Goal: Task Accomplishment & Management: Complete application form

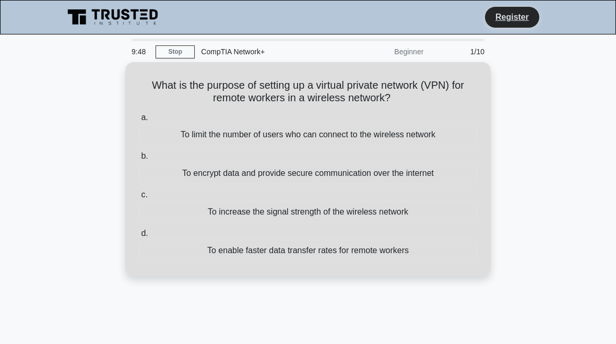
click at [180, 177] on div "To encrypt data and provide secure communication over the internet" at bounding box center [308, 173] width 338 height 22
click at [139, 160] on input "b. To encrypt data and provide secure communication over the internet" at bounding box center [139, 156] width 0 height 7
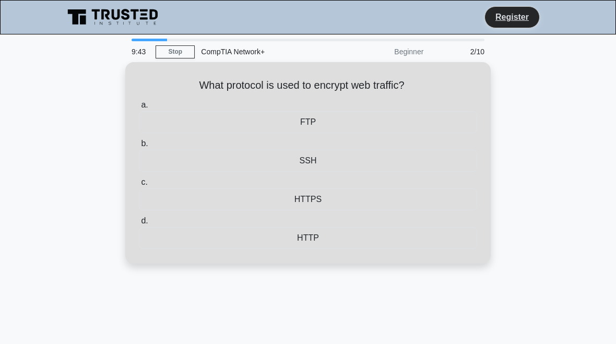
click at [169, 193] on div "HTTPS" at bounding box center [308, 200] width 338 height 22
click at [139, 186] on input "c. HTTPS" at bounding box center [139, 182] width 0 height 7
click at [157, 164] on div "SNMP" at bounding box center [308, 161] width 338 height 22
click at [139, 147] on input "b. SNMP" at bounding box center [139, 143] width 0 height 7
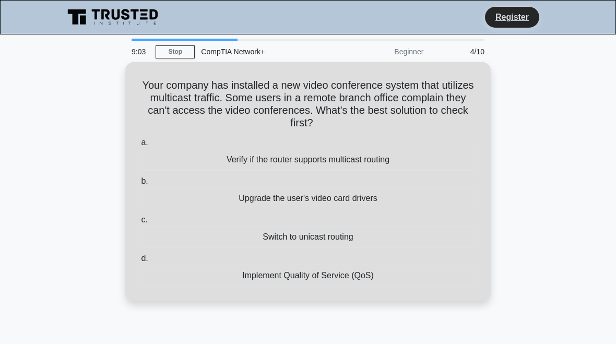
click at [219, 162] on div "Verify if the router supports multicast routing" at bounding box center [308, 160] width 338 height 22
click at [139, 146] on input "a. Verify if the router supports multicast routing" at bounding box center [139, 142] width 0 height 7
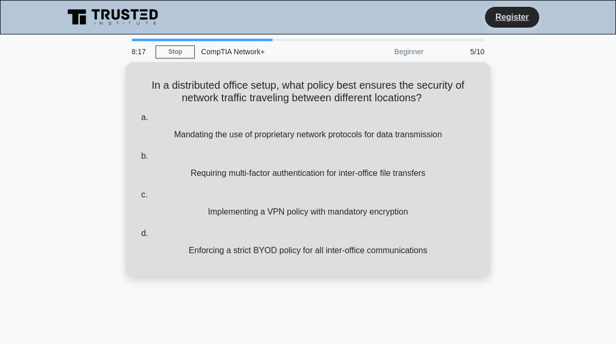
click at [216, 223] on div "Implementing a VPN policy with mandatory encryption" at bounding box center [308, 212] width 338 height 22
click at [139, 198] on input "c. Implementing a VPN policy with mandatory encryption" at bounding box center [139, 195] width 0 height 7
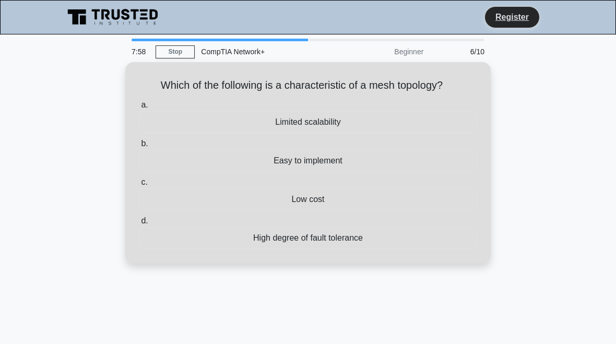
click at [227, 230] on div "High degree of fault tolerance" at bounding box center [308, 238] width 338 height 22
click at [139, 225] on input "d. High degree of fault tolerance" at bounding box center [139, 221] width 0 height 7
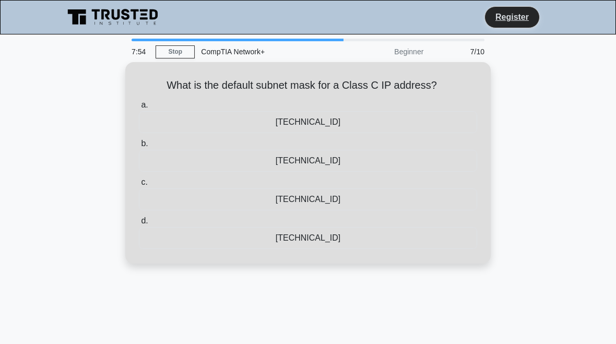
click at [194, 169] on div "255.255.255.0" at bounding box center [308, 161] width 338 height 22
click at [139, 147] on input "b. 255.255.255.0" at bounding box center [139, 143] width 0 height 7
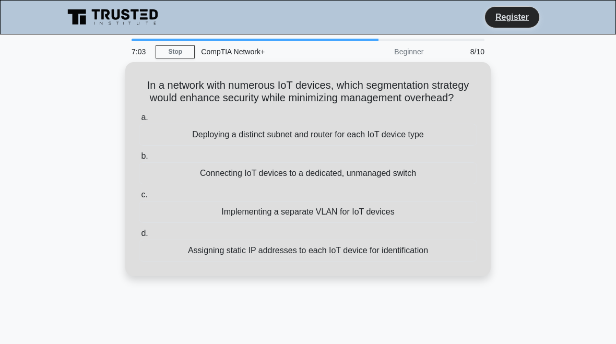
click at [219, 221] on div "Implementing a separate VLAN for IoT devices" at bounding box center [308, 212] width 338 height 22
click at [139, 198] on input "c. Implementing a separate VLAN for IoT devices" at bounding box center [139, 195] width 0 height 7
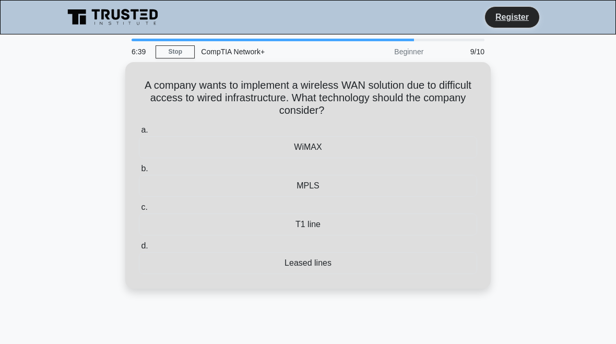
click at [303, 226] on div "T1 line" at bounding box center [308, 225] width 338 height 22
click at [139, 211] on input "c. T1 line" at bounding box center [139, 207] width 0 height 7
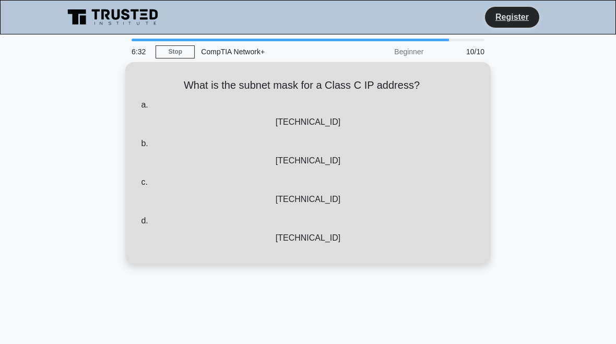
click at [282, 238] on div "255.255.255.0" at bounding box center [308, 238] width 338 height 22
click at [139, 225] on input "d. 255.255.255.0" at bounding box center [139, 221] width 0 height 7
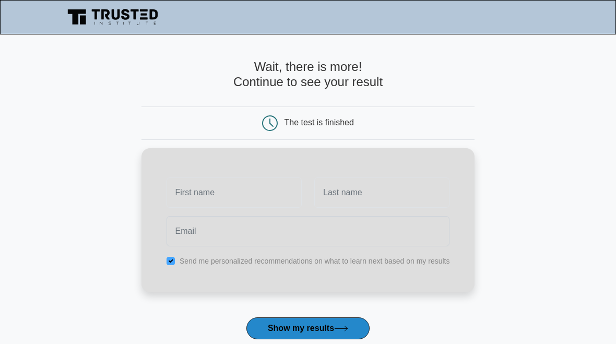
click at [167, 257] on input "checkbox" at bounding box center [171, 261] width 8 height 8
checkbox input "false"
click at [182, 190] on input "text" at bounding box center [234, 193] width 135 height 30
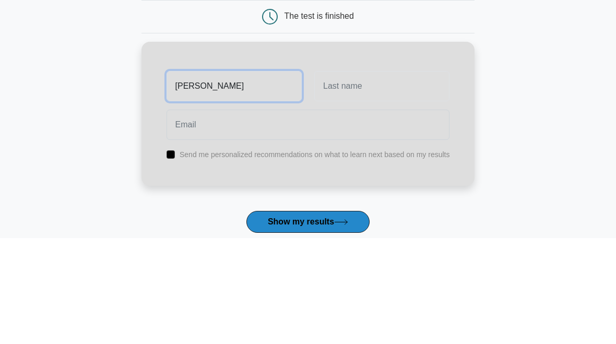
type input "Jimil"
click at [312, 173] on div at bounding box center [382, 192] width 148 height 39
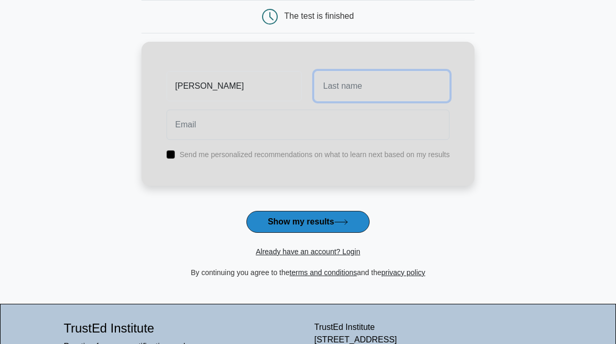
click at [329, 91] on input "text" at bounding box center [381, 86] width 135 height 30
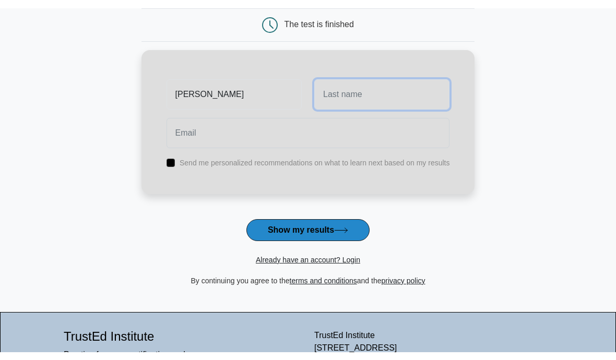
scroll to position [106, 0]
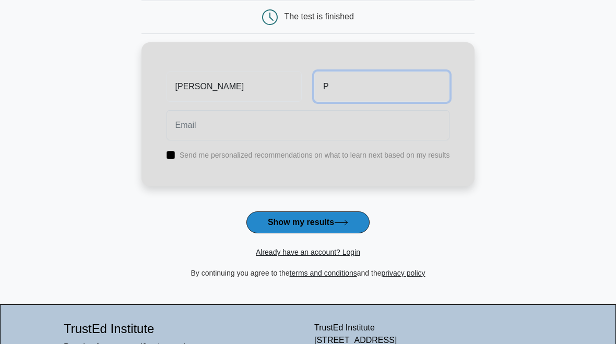
type input "P"
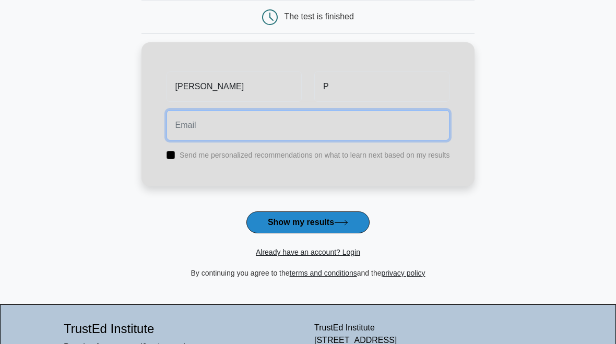
click at [167, 120] on input "email" at bounding box center [309, 125] width 284 height 30
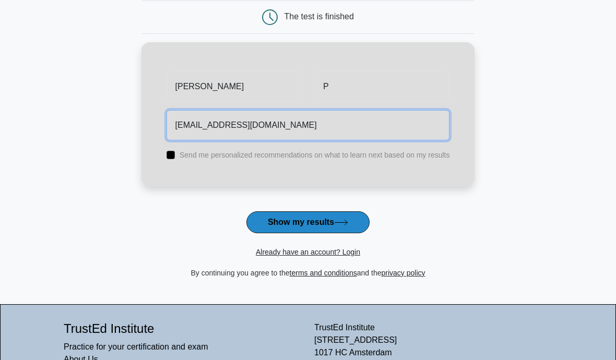
type input "[EMAIL_ADDRESS][DOMAIN_NAME]"
click at [308, 221] on button "Show my results" at bounding box center [307, 222] width 123 height 22
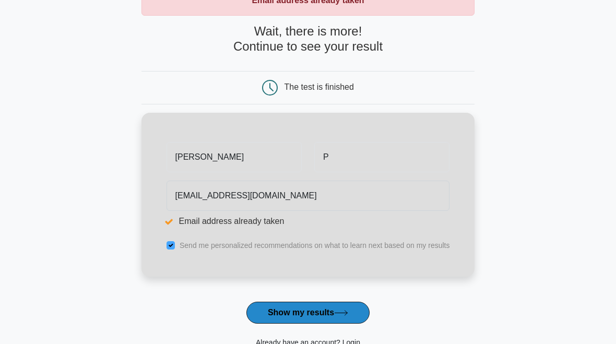
scroll to position [74, 0]
click at [167, 244] on input "checkbox" at bounding box center [171, 246] width 8 height 8
checkbox input "false"
click at [348, 315] on icon at bounding box center [341, 314] width 14 height 6
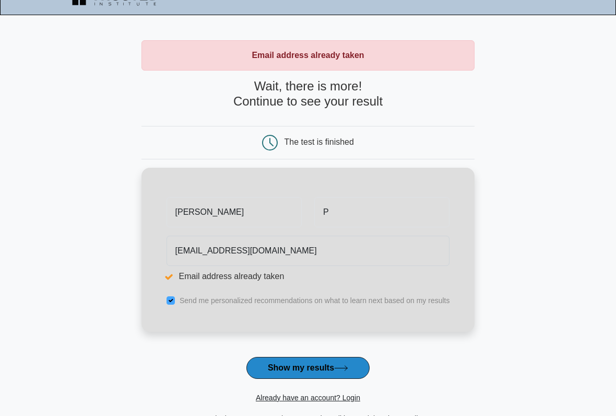
scroll to position [19, 0]
click at [263, 344] on button "Show my results" at bounding box center [307, 368] width 123 height 22
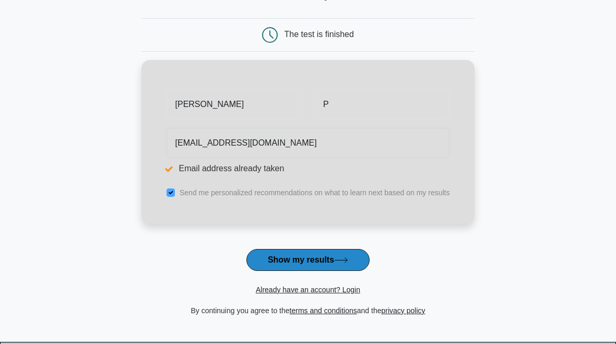
scroll to position [127, 0]
click at [167, 170] on li "Email address already taken" at bounding box center [309, 168] width 284 height 13
click at [167, 166] on li "Email address already taken" at bounding box center [309, 168] width 284 height 13
click at [167, 163] on li "Email address already taken" at bounding box center [309, 168] width 284 height 13
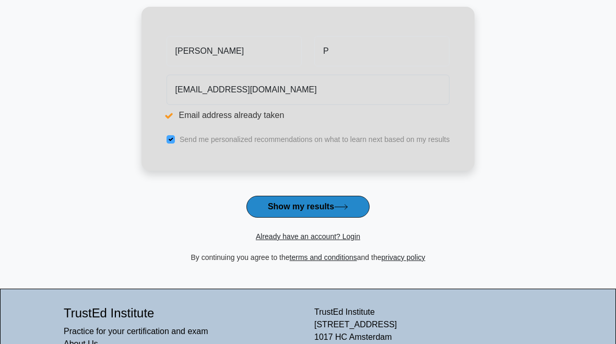
scroll to position [173, 0]
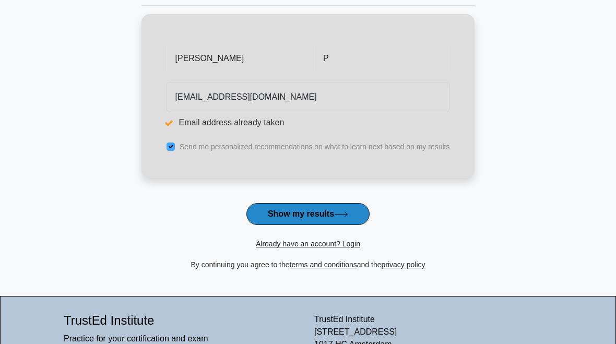
click at [360, 241] on link "Already have an account? Login" at bounding box center [308, 244] width 104 height 8
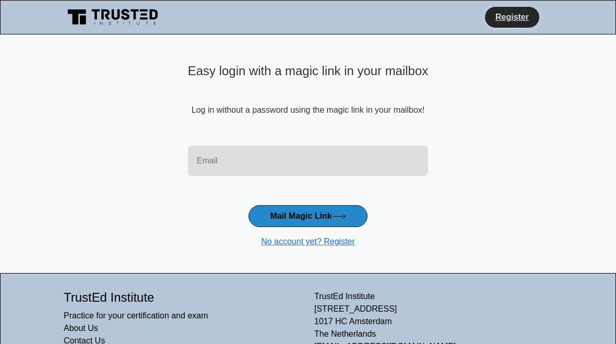
click at [188, 163] on input "email" at bounding box center [308, 161] width 240 height 30
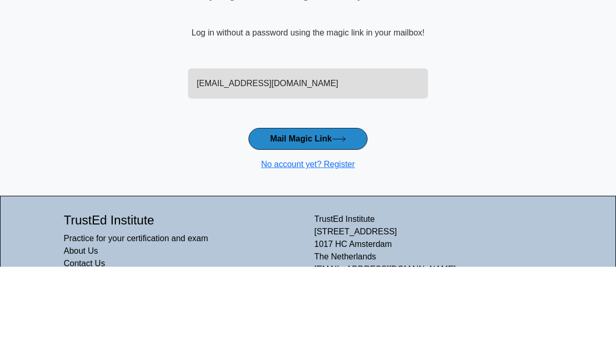
type input "[EMAIL_ADDRESS][DOMAIN_NAME]"
click at [262, 205] on button "Mail Magic Link" at bounding box center [308, 216] width 119 height 22
